Goal: Task Accomplishment & Management: Manage account settings

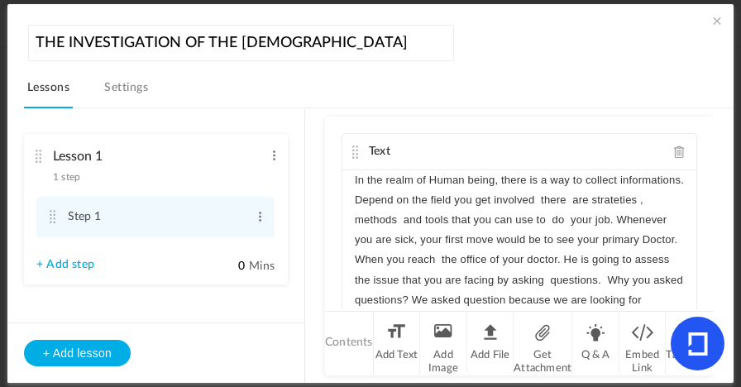
click at [710, 21] on span at bounding box center [716, 20] width 17 height 17
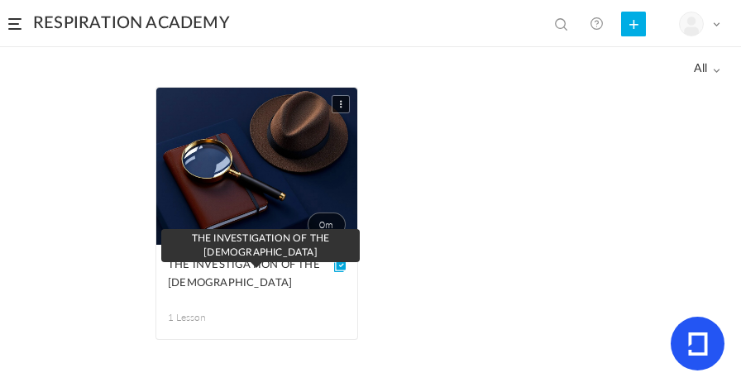
click at [224, 268] on span "THE INVESTIGATION OF THE [DEMOGRAPHIC_DATA]" at bounding box center [244, 274] width 153 height 36
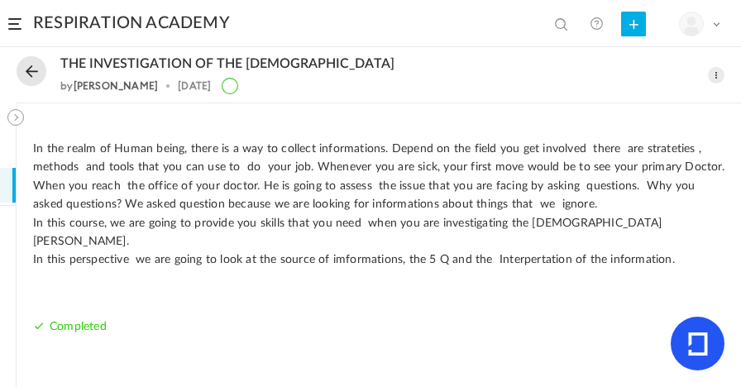
click at [716, 79] on span at bounding box center [715, 75] width 17 height 17
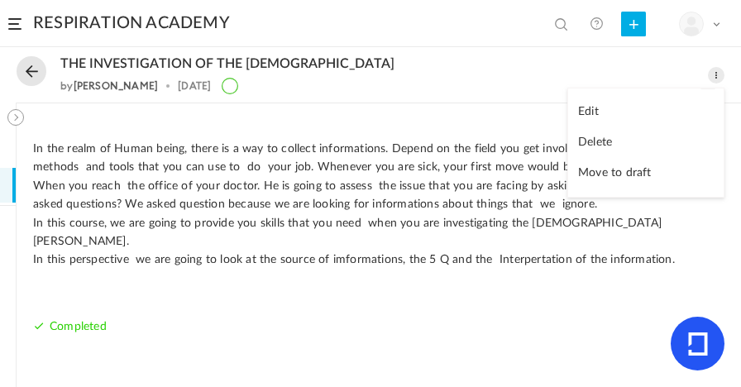
click at [590, 115] on link "Edit" at bounding box center [645, 112] width 155 height 31
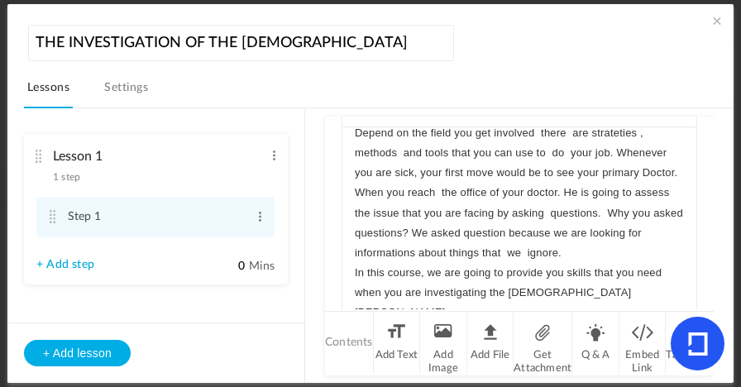
scroll to position [154, 0]
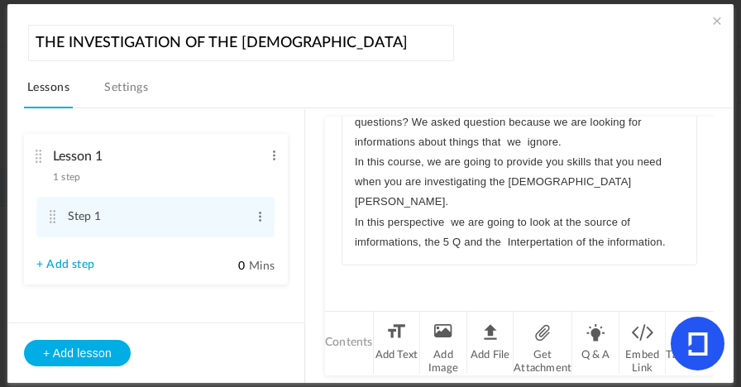
click at [664, 244] on p "In this perspective we are going to look at the source of imformations, the 5 Q…" at bounding box center [519, 232] width 329 height 40
click at [350, 347] on li "Contents" at bounding box center [349, 343] width 49 height 62
click at [350, 346] on li "Contents" at bounding box center [349, 343] width 49 height 62
